Goal: Submit feedback/report problem

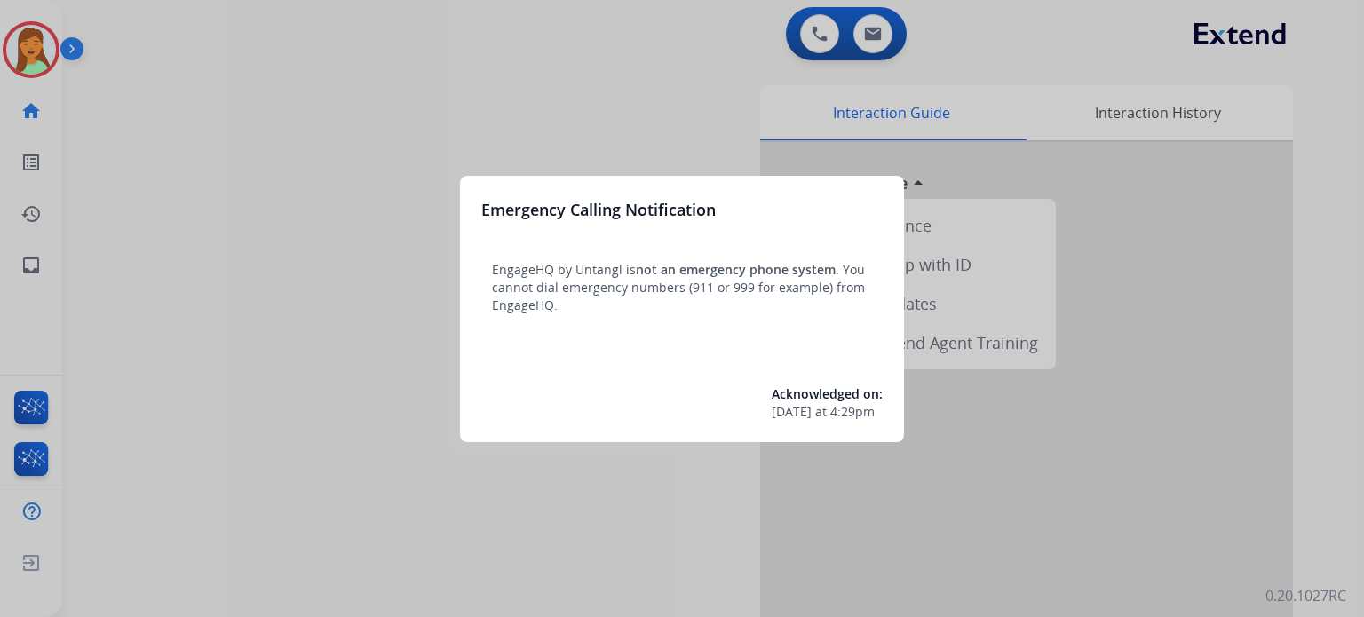
click at [718, 539] on div at bounding box center [682, 308] width 1364 height 617
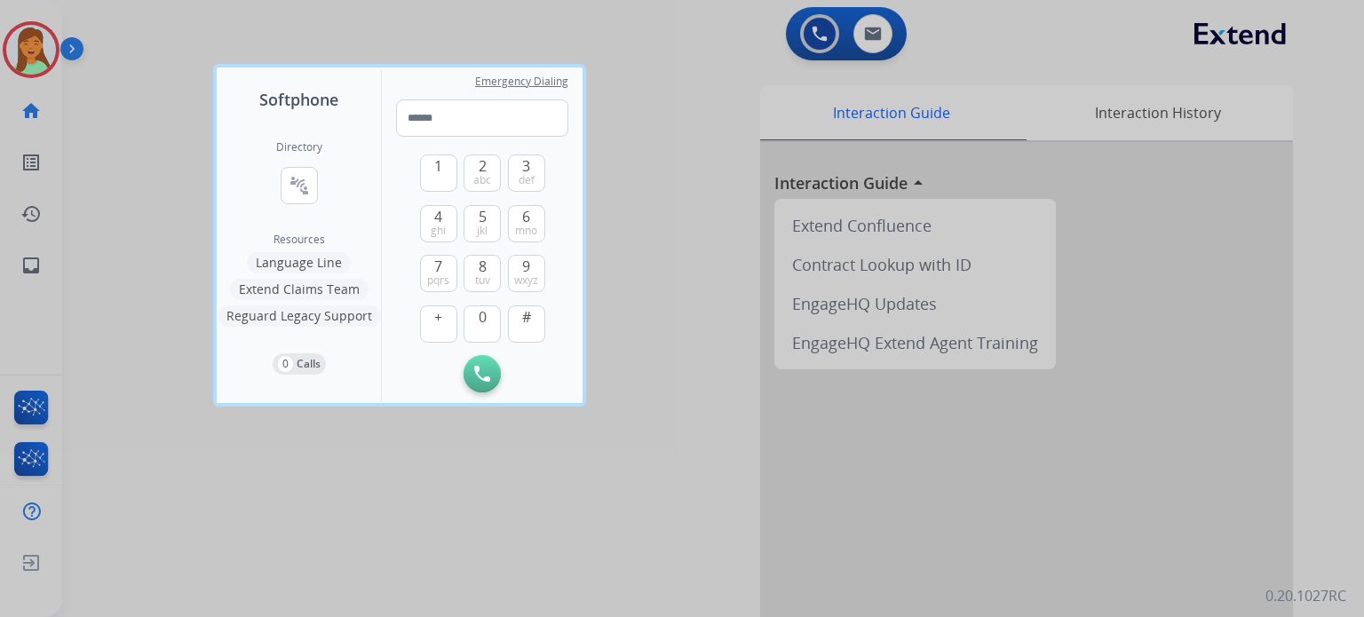
click at [371, 457] on div at bounding box center [682, 308] width 1364 height 617
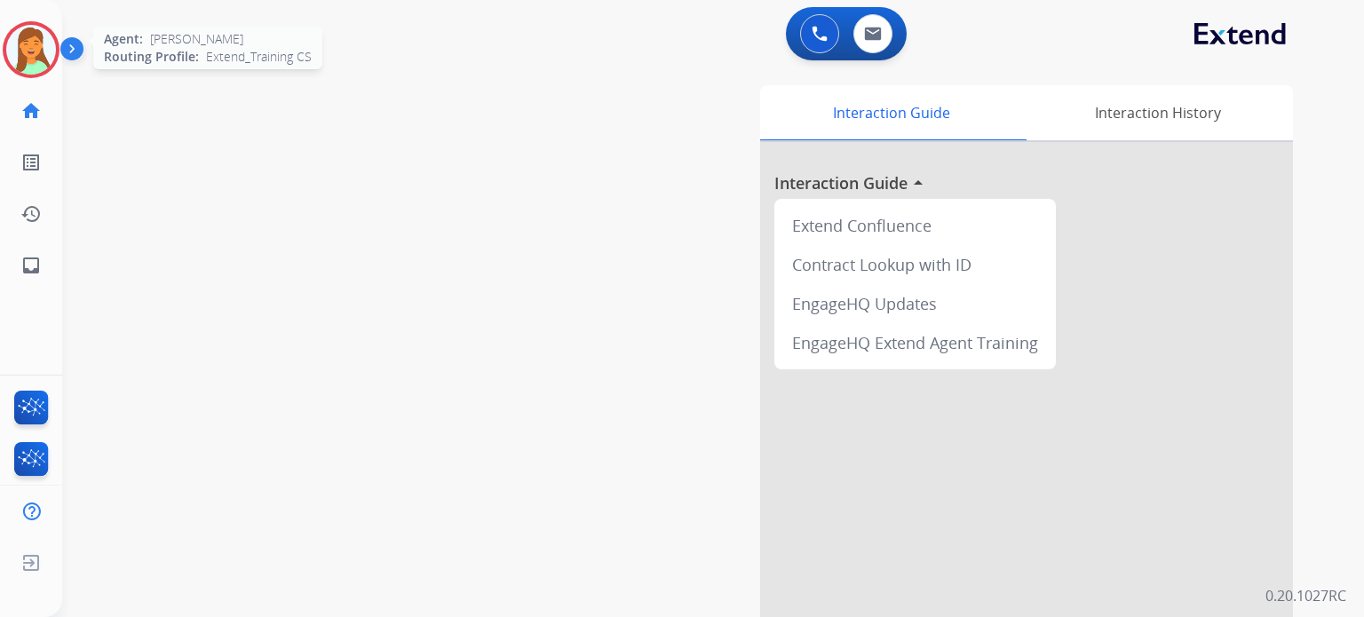
click at [39, 38] on img at bounding box center [31, 50] width 50 height 50
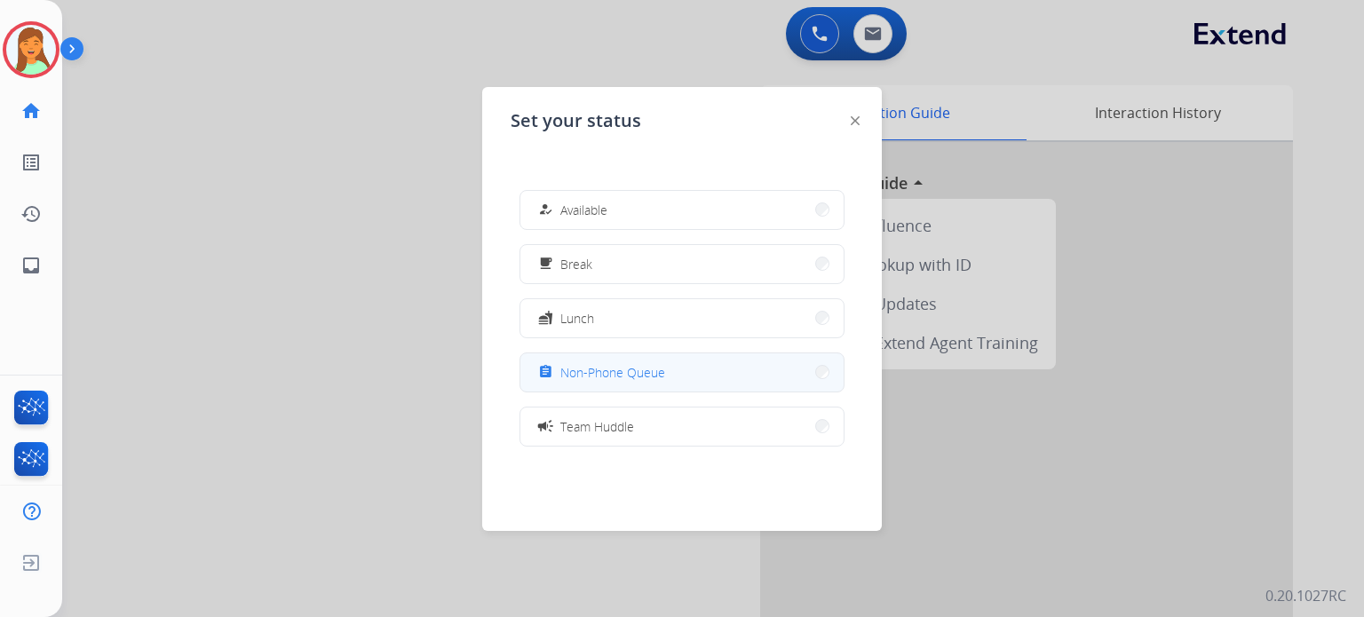
click at [553, 384] on button "assignment Non-Phone Queue" at bounding box center [682, 373] width 323 height 38
